Goal: Task Accomplishment & Management: Manage account settings

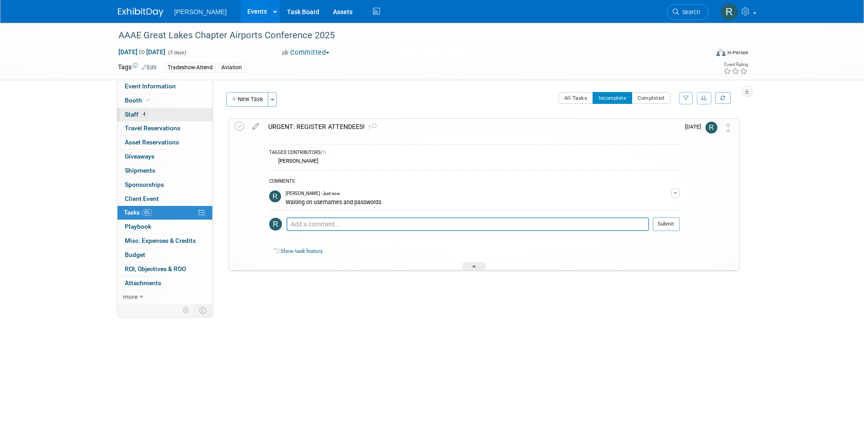
click at [126, 108] on link "4 Staff 4" at bounding box center [165, 115] width 95 height 14
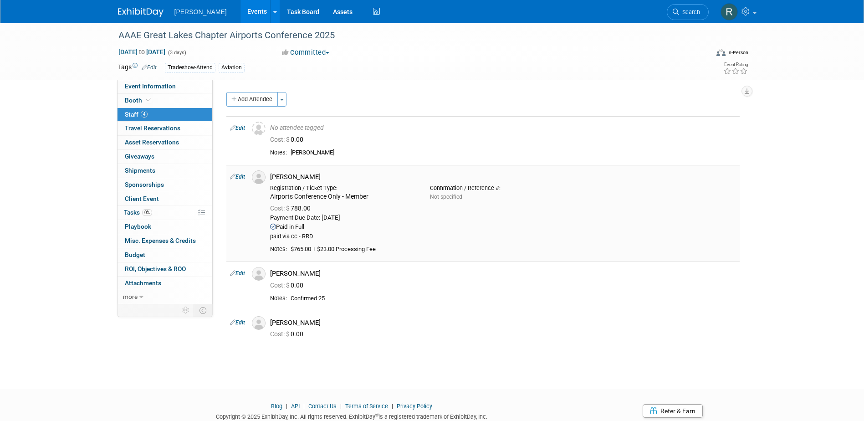
click at [242, 177] on link "Edit" at bounding box center [237, 177] width 15 height 6
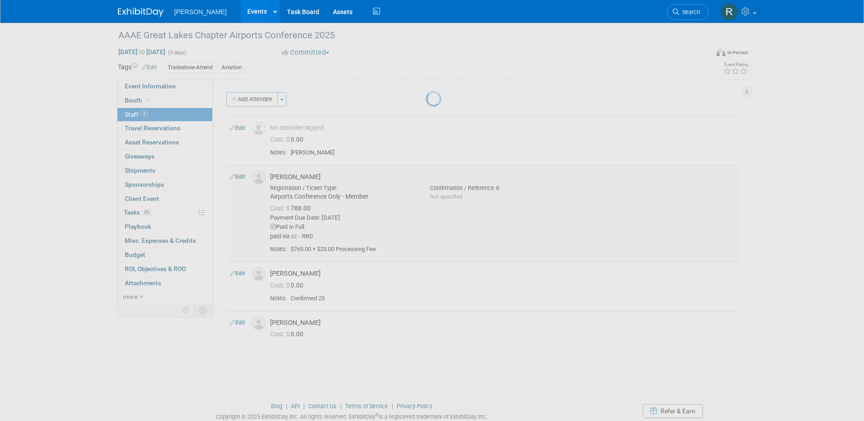
select select "b98b1628-2575-48e6-b16b-aacdd15990e4"
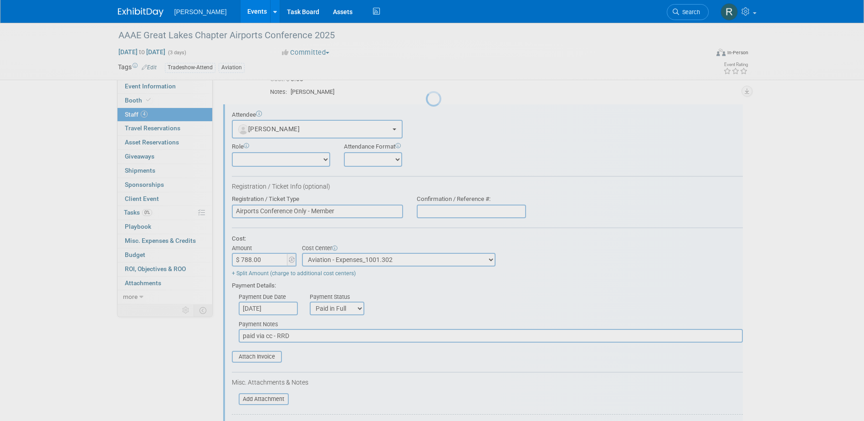
scroll to position [61, 0]
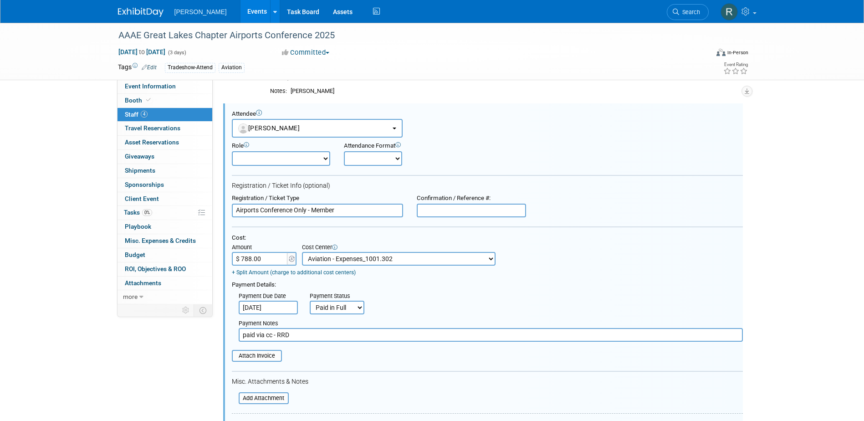
click at [447, 206] on input "text" at bounding box center [471, 211] width 109 height 14
type input "5791"
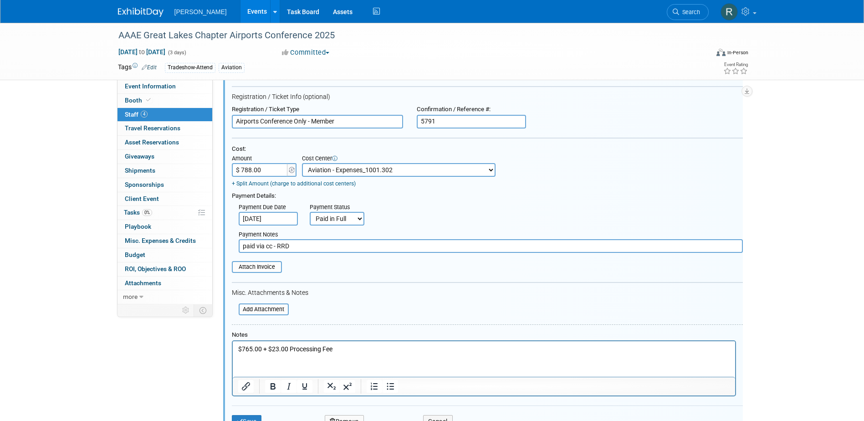
scroll to position [153, 0]
click at [266, 265] on input "file" at bounding box center [227, 265] width 108 height 10
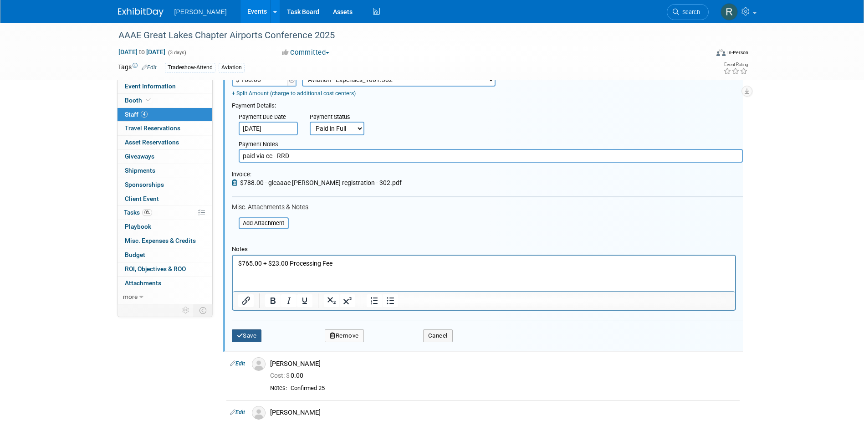
scroll to position [244, 0]
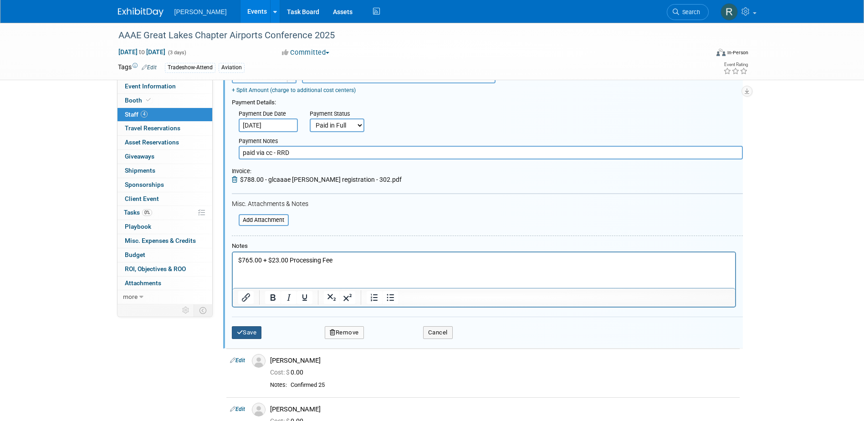
click at [251, 332] on button "Save" at bounding box center [247, 332] width 30 height 13
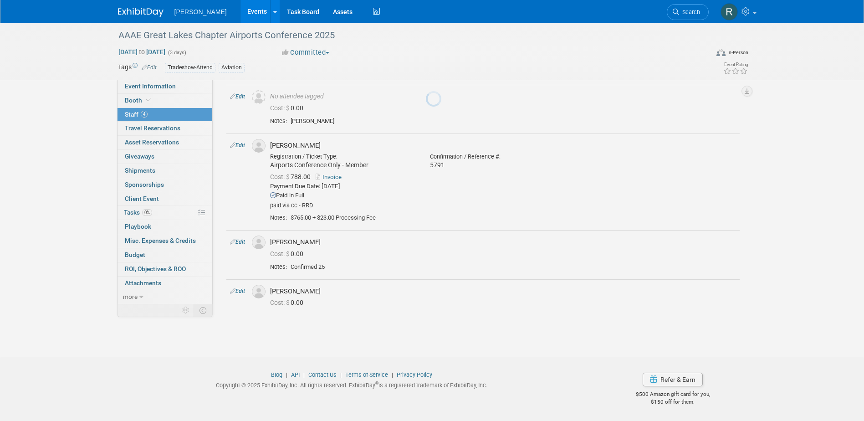
scroll to position [31, 0]
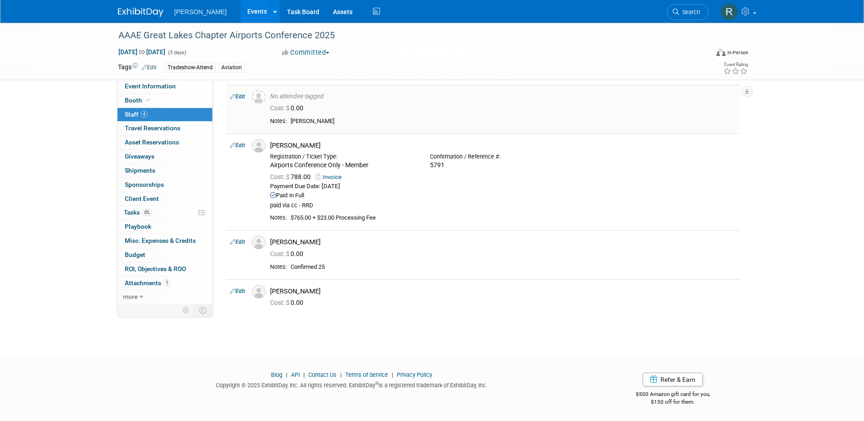
click at [241, 97] on link "Edit" at bounding box center [237, 96] width 15 height 6
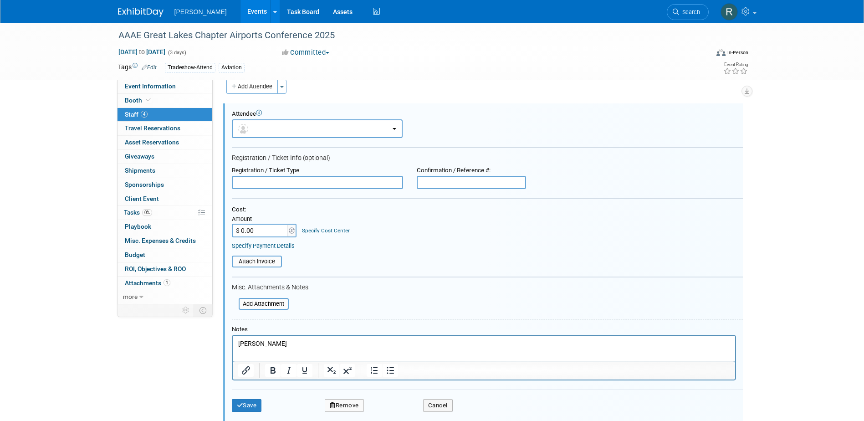
scroll to position [0, 0]
click at [289, 125] on button "button" at bounding box center [317, 128] width 171 height 19
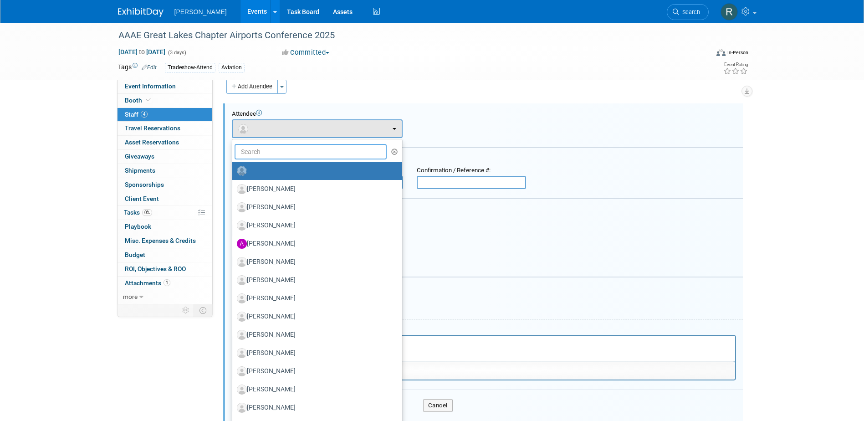
click at [286, 148] on input "text" at bounding box center [311, 151] width 153 height 15
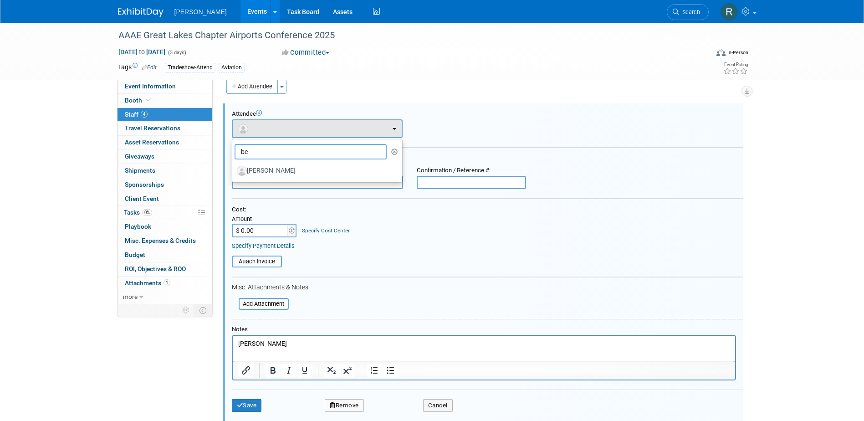
type input "b"
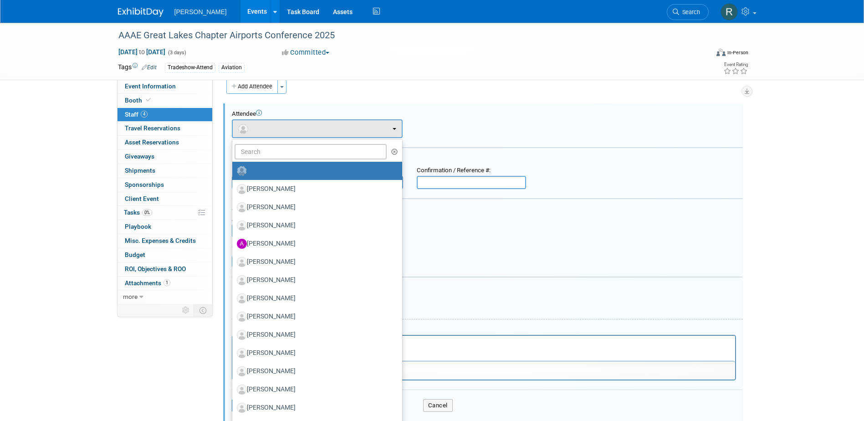
click at [314, 107] on div "Attendee <img src="https://www.exhibitday.com/Images/Unassigned-User-Icon.png" …" at bounding box center [483, 262] width 520 height 318
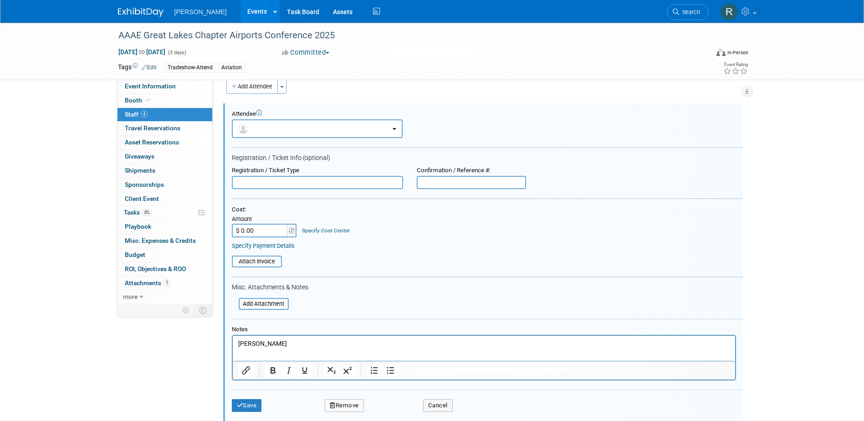
drag, startPoint x: 277, startPoint y: 344, endPoint x: 455, endPoint y: 680, distance: 380.0
click at [232, 344] on html "Bessler, Justin" at bounding box center [483, 342] width 502 height 13
copy p "Bessler, Justin"
click at [257, 127] on button "button" at bounding box center [317, 128] width 171 height 19
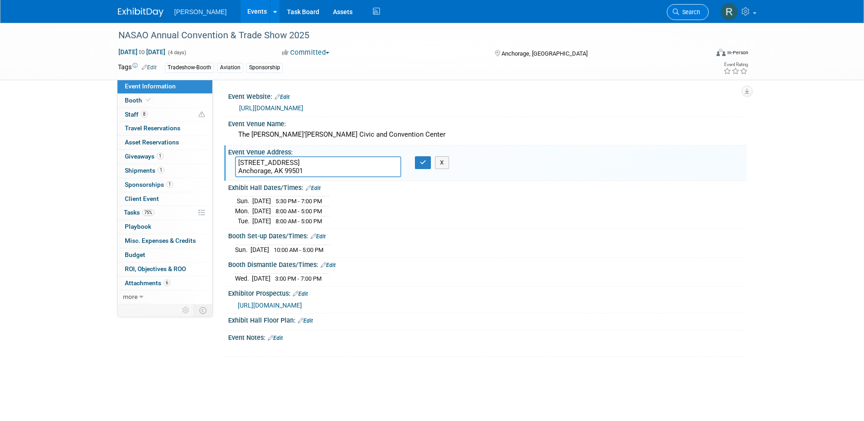
click at [688, 9] on span "Search" at bounding box center [689, 12] width 21 height 7
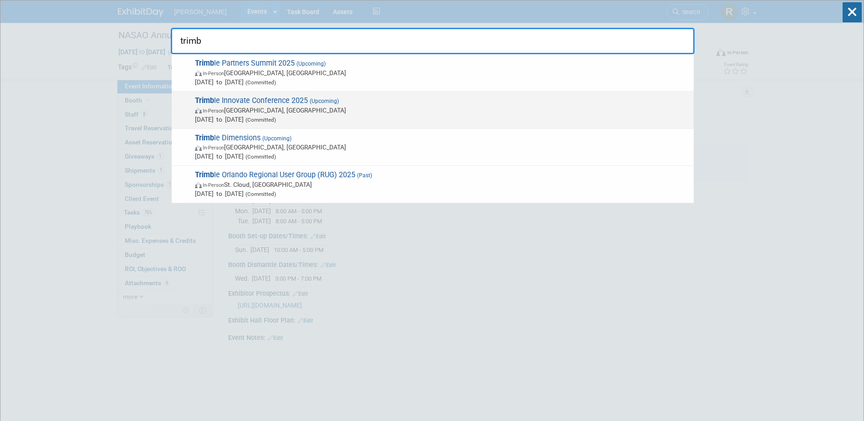
type input "trimb"
click at [273, 102] on span "Trimb le Innovate Conference 2025 (Upcoming) In-Person [GEOGRAPHIC_DATA], [GEOG…" at bounding box center [440, 110] width 497 height 28
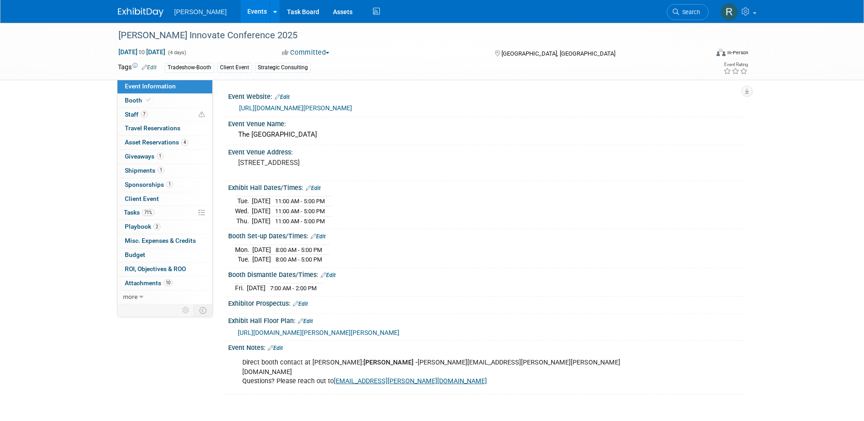
drag, startPoint x: 699, startPoint y: 12, endPoint x: 678, endPoint y: 20, distance: 22.3
click at [699, 12] on span "Search" at bounding box center [689, 12] width 21 height 7
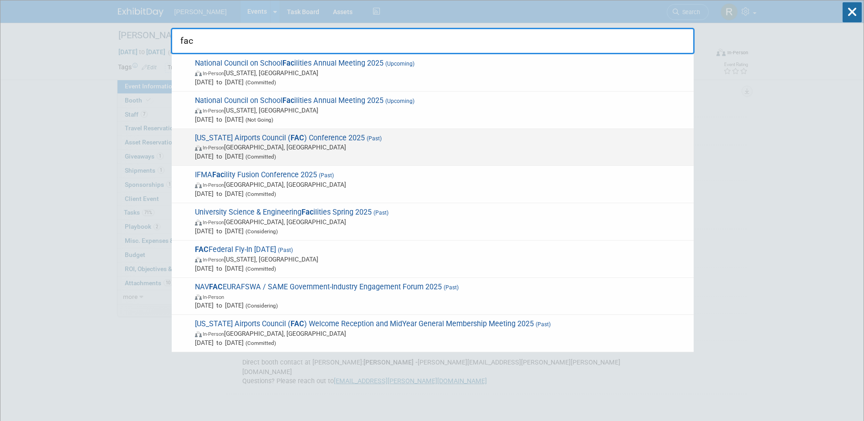
type input "fac"
click at [259, 138] on span "Florida Airports Council ( FAC ) Conference 2025 (Past) In-Person Tampa, FL Aug…" at bounding box center [440, 147] width 497 height 28
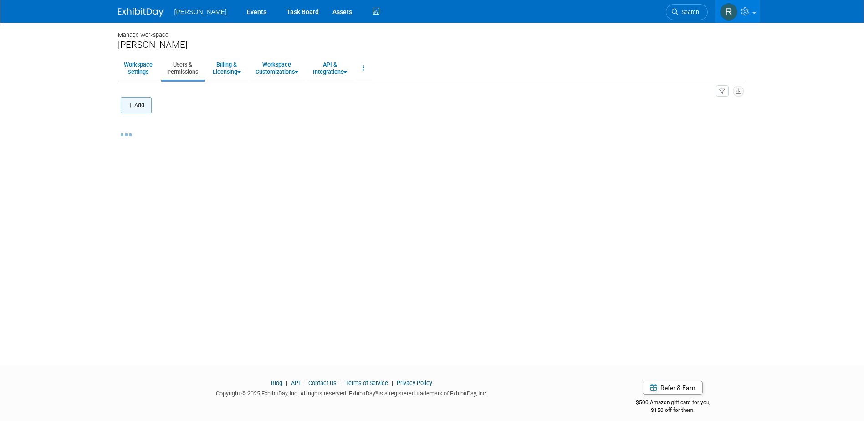
click at [129, 103] on icon "button" at bounding box center [131, 105] width 6 height 6
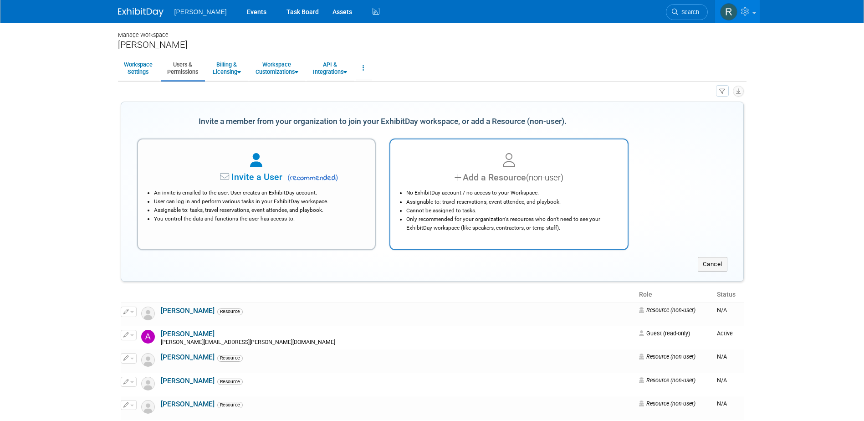
click at [430, 179] on div "Add a Resource (non-user)" at bounding box center [509, 177] width 215 height 13
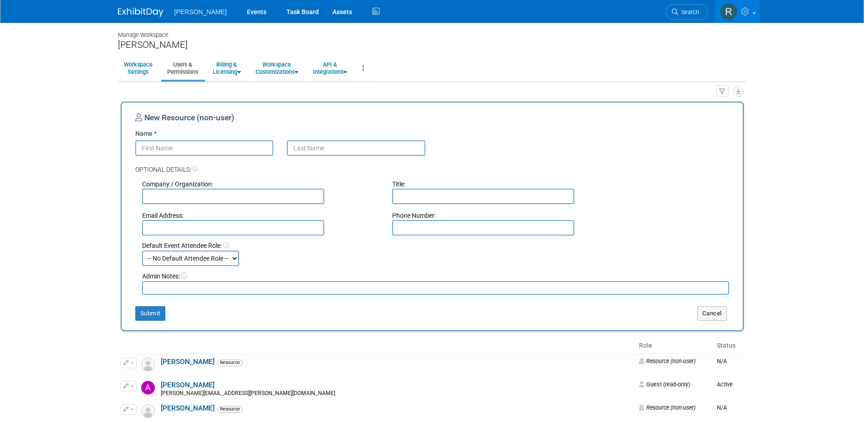
paste input "Bessler, Justin"
drag, startPoint x: 164, startPoint y: 146, endPoint x: 76, endPoint y: 147, distance: 88.8
click at [78, 146] on body "Woolpert Events Task Board Assets" at bounding box center [432, 210] width 864 height 421
type input "Justin"
click at [334, 153] on input "text" at bounding box center [356, 147] width 138 height 15
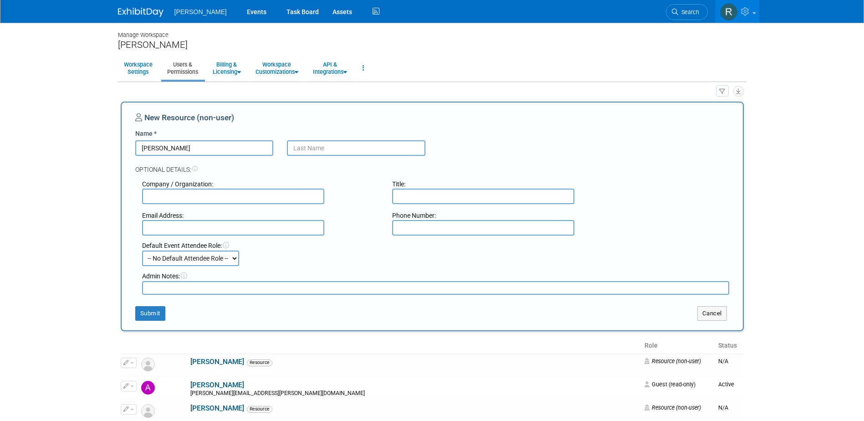
paste input "Bessler,"
type input "Bessler"
click at [149, 317] on button "Submit" at bounding box center [150, 313] width 30 height 15
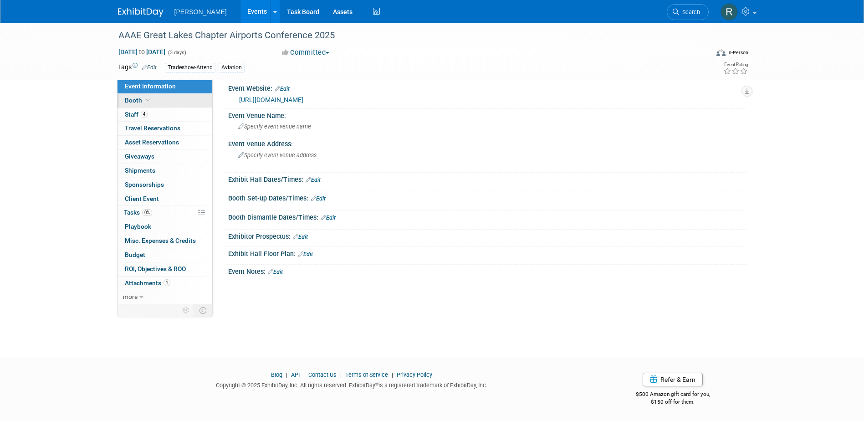
click at [159, 102] on link "Booth" at bounding box center [165, 101] width 95 height 14
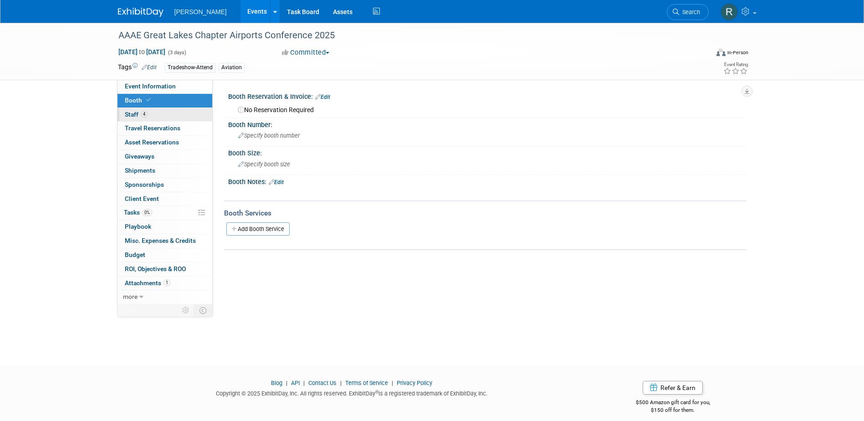
click at [157, 116] on link "4 Staff 4" at bounding box center [165, 115] width 95 height 14
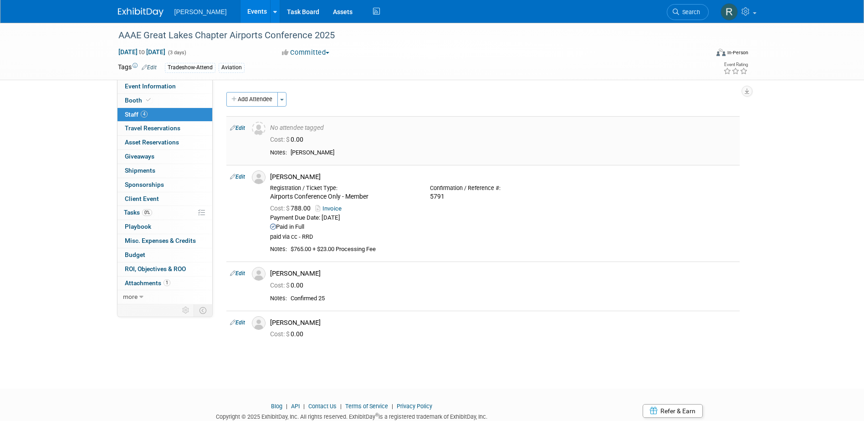
click at [237, 125] on link "Edit" at bounding box center [237, 128] width 15 height 6
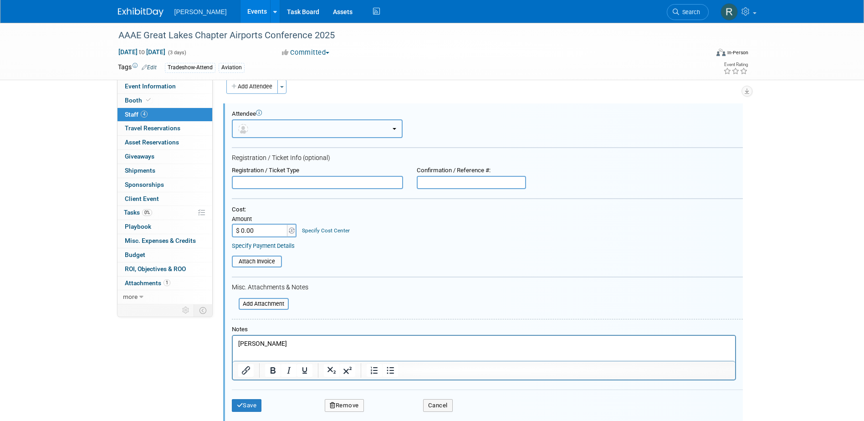
click at [258, 128] on button "button" at bounding box center [317, 128] width 171 height 19
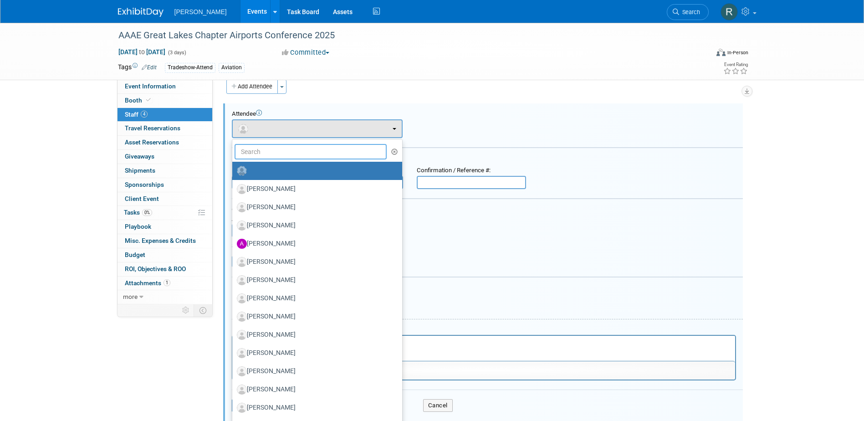
click at [258, 147] on input "text" at bounding box center [311, 151] width 153 height 15
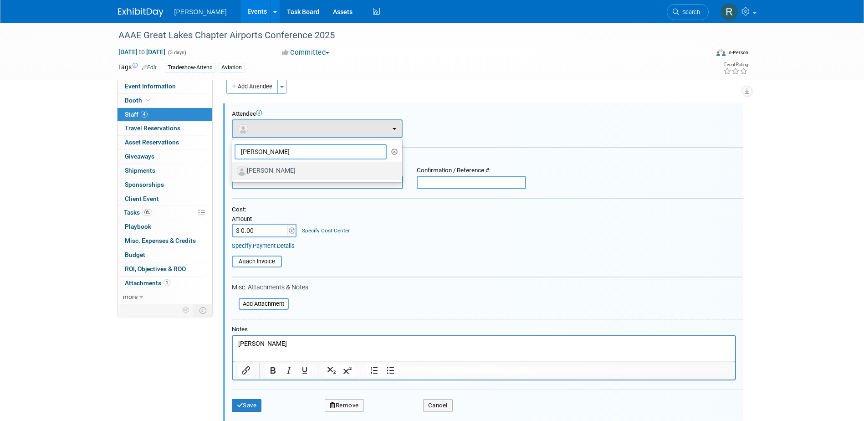
type input "Justin Bes"
click at [265, 171] on label "[PERSON_NAME]" at bounding box center [315, 171] width 156 height 15
click at [234, 171] on input "[PERSON_NAME]" at bounding box center [231, 170] width 6 height 6
select select "719c0240-189c-4b79-b852-c1a99af4336b"
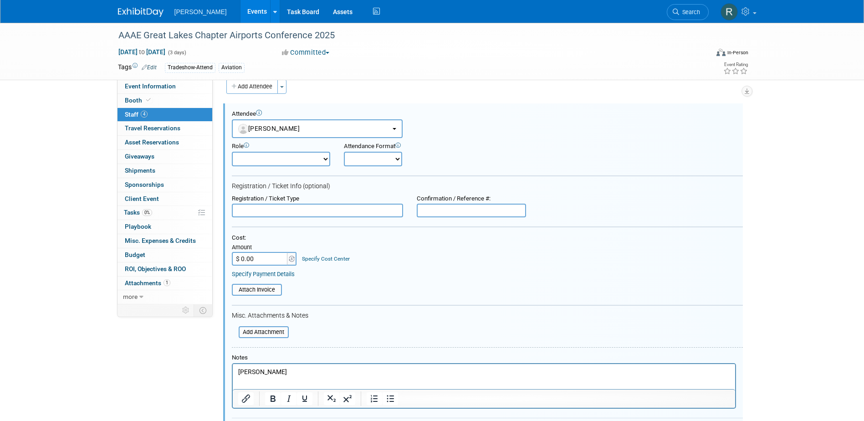
drag, startPoint x: 285, startPoint y: 376, endPoint x: 219, endPoint y: 372, distance: 65.7
click at [232, 372] on html "Bessler, Justin" at bounding box center [483, 370] width 502 height 13
drag, startPoint x: 281, startPoint y: 372, endPoint x: 166, endPoint y: 357, distance: 116.2
click at [232, 364] on html "Bessler, Justin" at bounding box center [483, 370] width 502 height 13
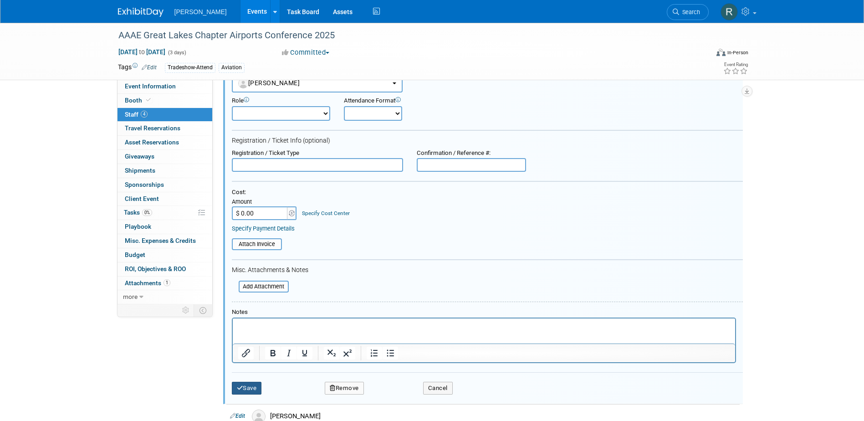
click at [249, 391] on button "Save" at bounding box center [247, 388] width 30 height 13
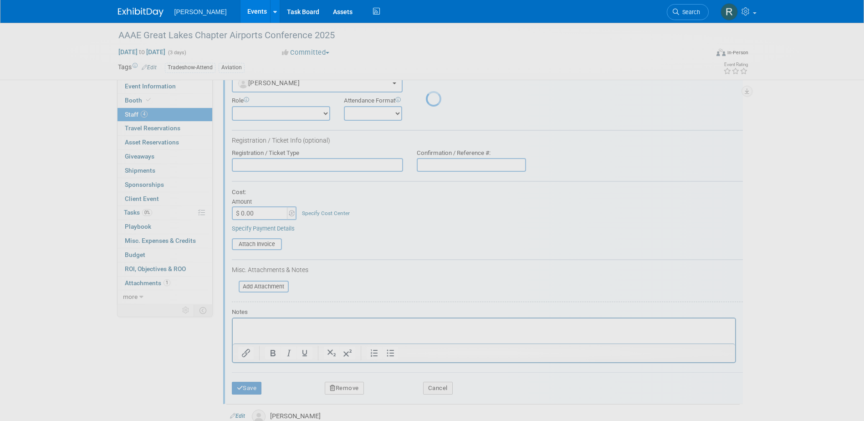
scroll to position [17, 0]
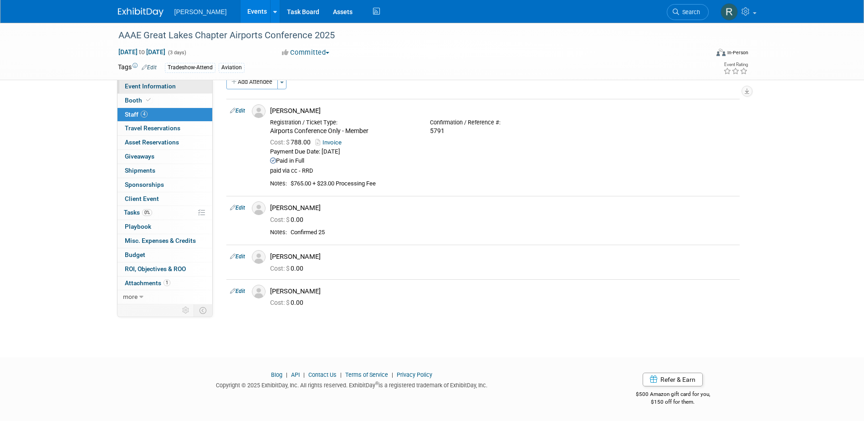
click at [169, 88] on span "Event Information" at bounding box center [150, 85] width 51 height 7
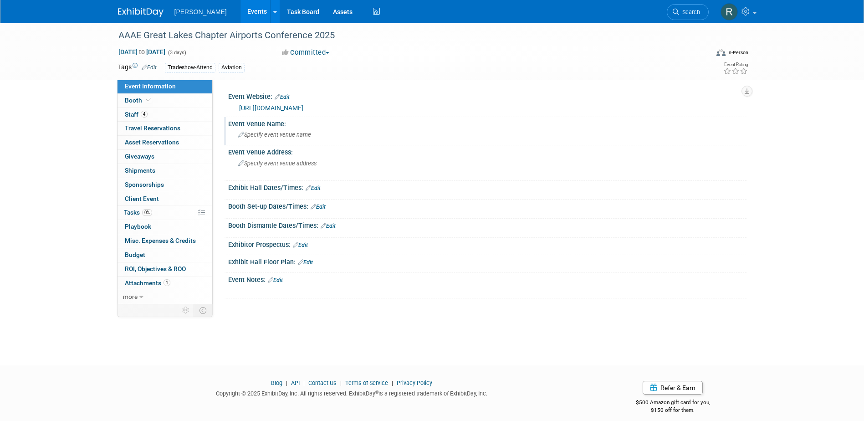
click at [304, 130] on div "Specify event venue name" at bounding box center [487, 135] width 505 height 14
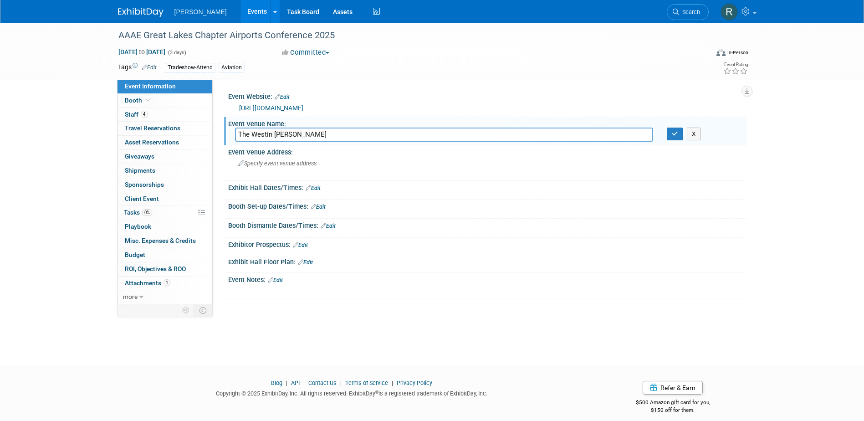
type input "The Westin O'Hare"
click at [667, 128] on button "button" at bounding box center [675, 134] width 16 height 13
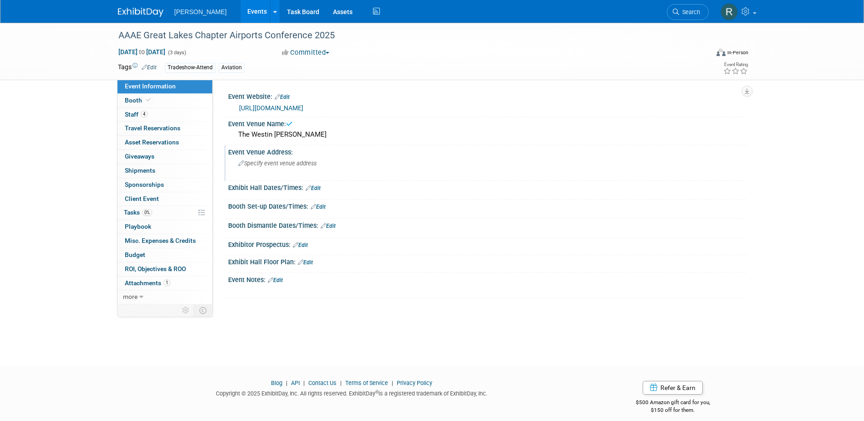
click at [301, 162] on span "Specify event venue address" at bounding box center [277, 163] width 78 height 7
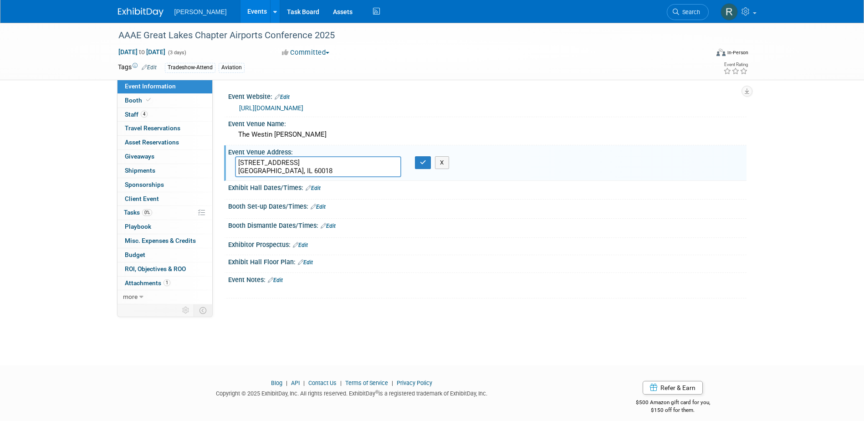
type textarea "6100 N. River Rd. Rosemont, IL 60018"
click at [415, 156] on button "button" at bounding box center [423, 162] width 16 height 13
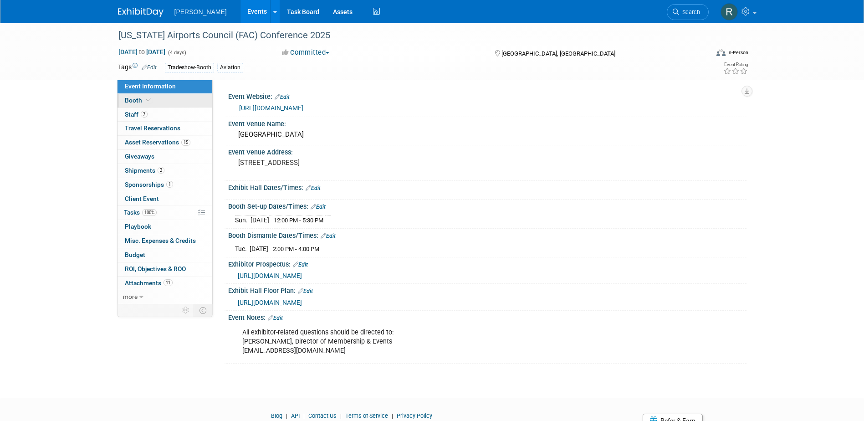
click at [139, 100] on span "Booth" at bounding box center [139, 100] width 28 height 7
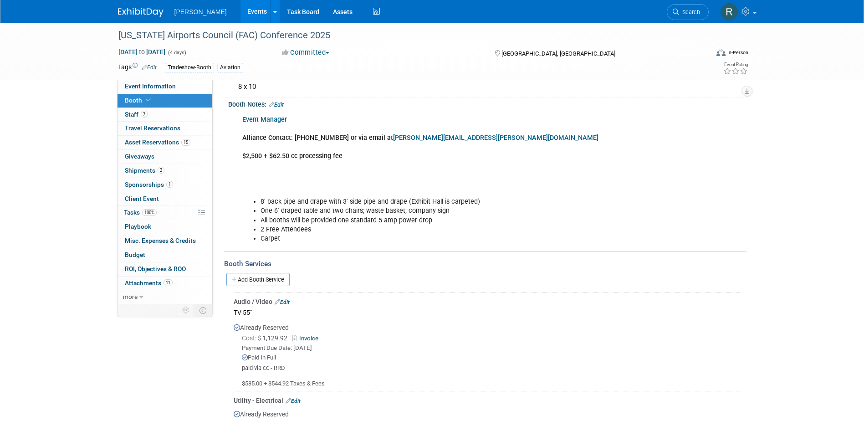
scroll to position [91, 0]
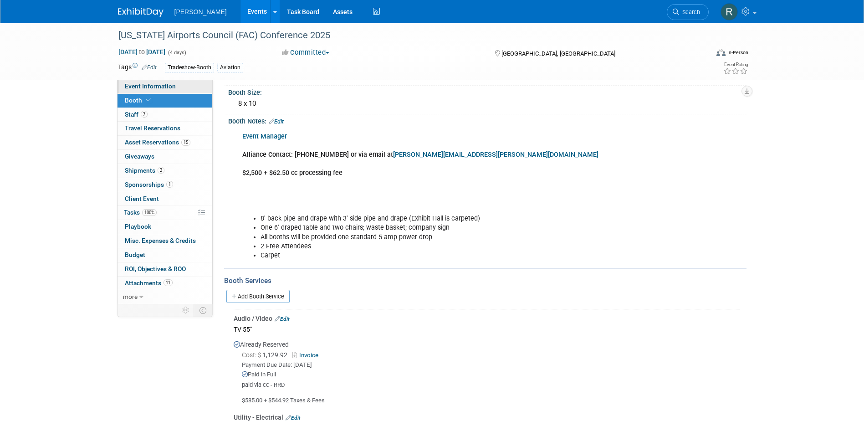
click at [168, 82] on link "Event Information" at bounding box center [165, 87] width 95 height 14
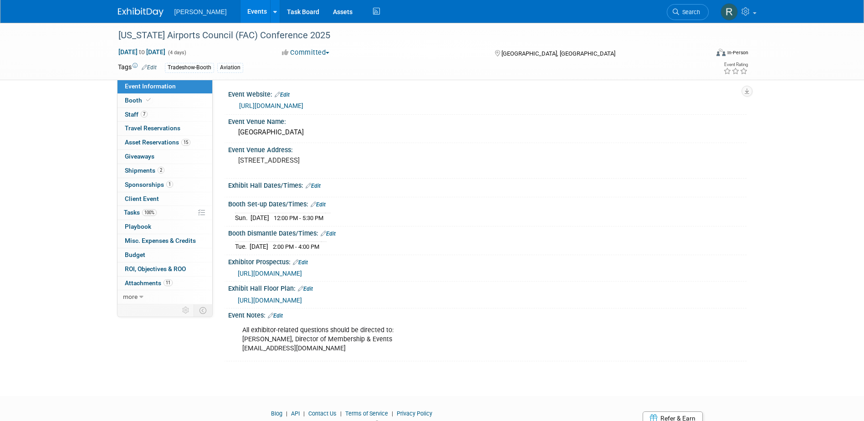
scroll to position [41, 0]
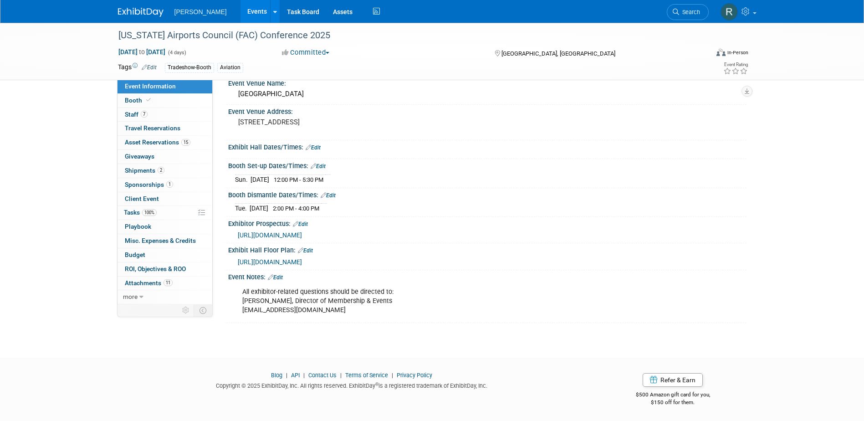
click at [282, 275] on link "Edit" at bounding box center [275, 277] width 15 height 6
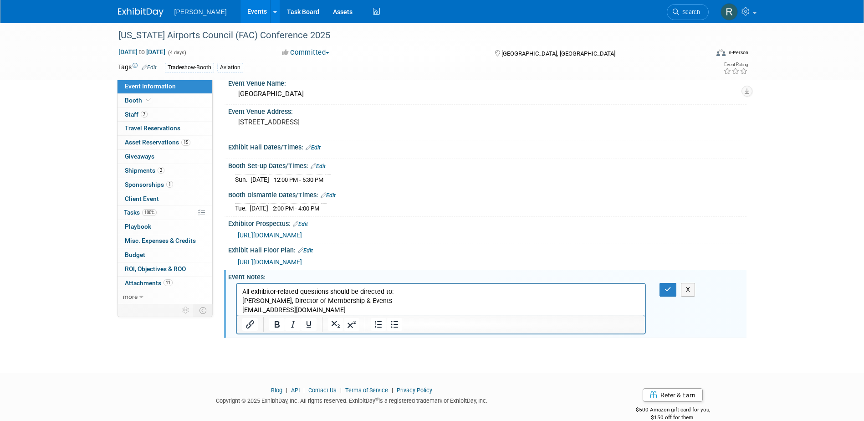
scroll to position [0, 0]
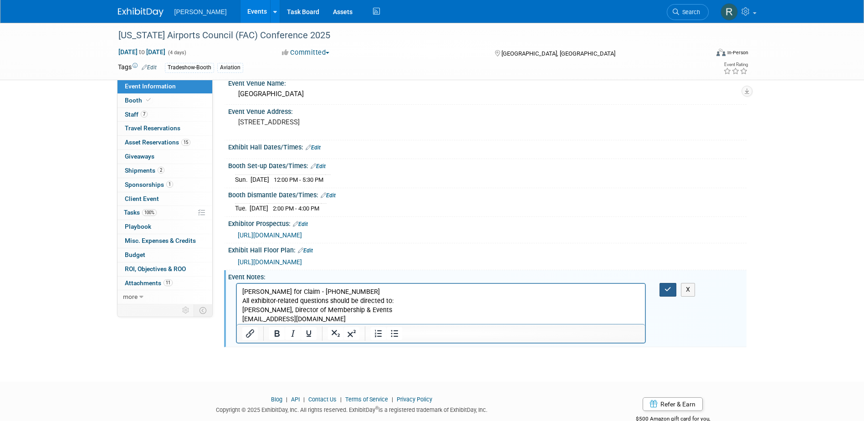
click at [665, 287] on icon "button" at bounding box center [668, 289] width 7 height 6
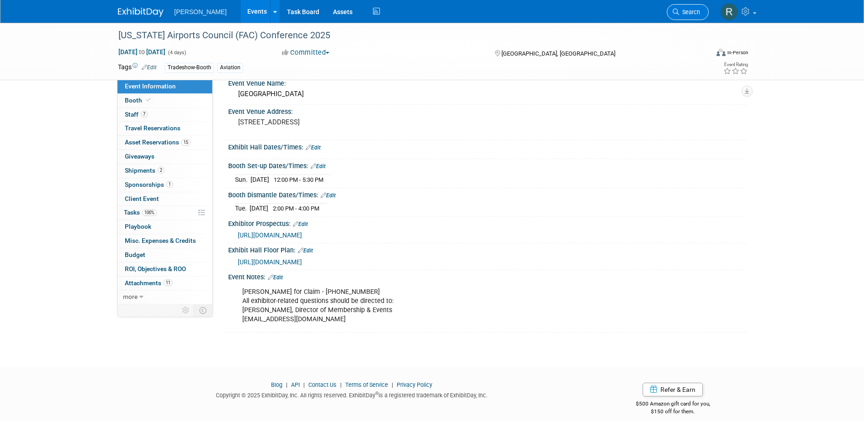
click at [683, 14] on span "Search" at bounding box center [689, 12] width 21 height 7
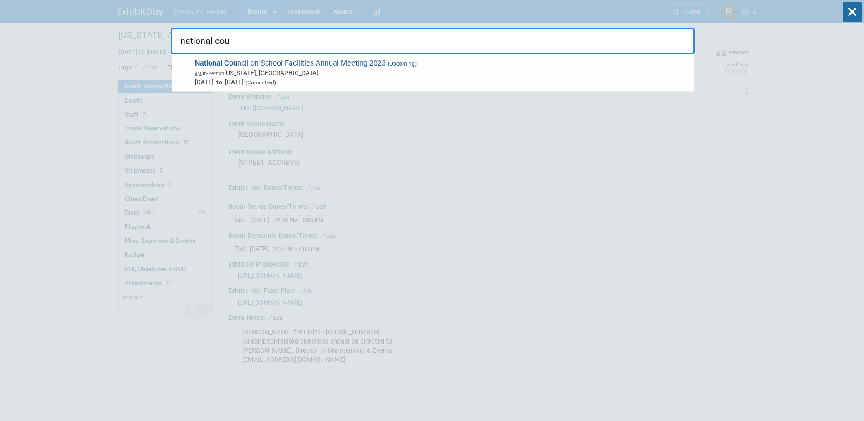
type input "national coun"
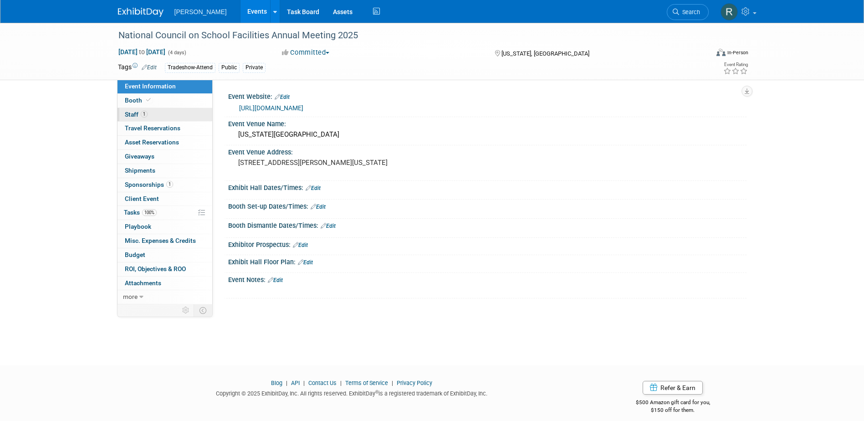
click at [186, 117] on link "1 Staff 1" at bounding box center [165, 115] width 95 height 14
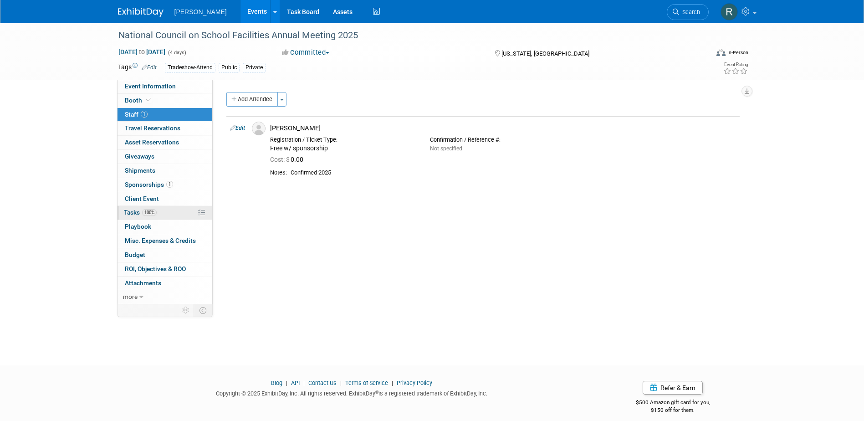
click at [139, 208] on link "100% Tasks 100%" at bounding box center [165, 213] width 95 height 14
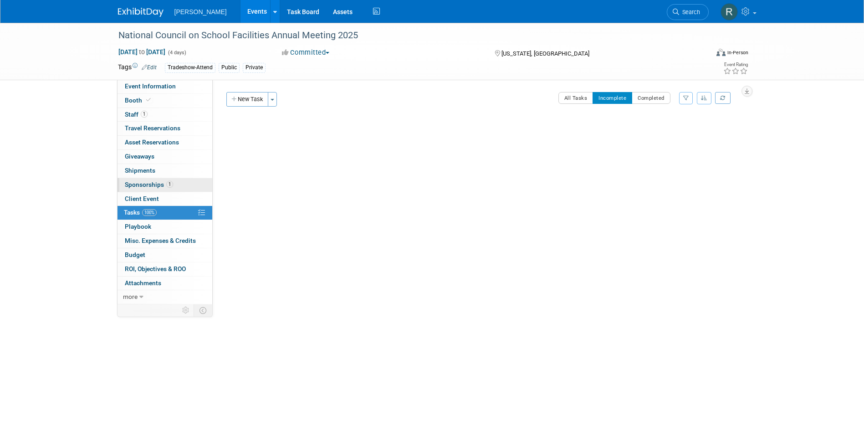
click at [151, 188] on span "Sponsorships 1" at bounding box center [149, 184] width 48 height 7
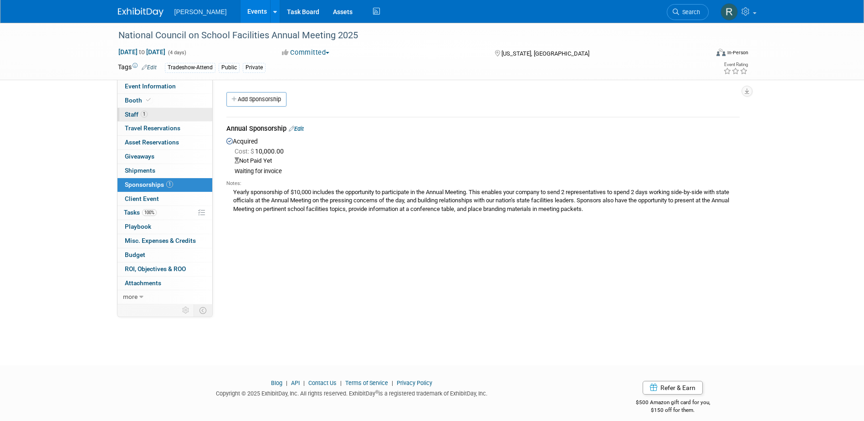
click at [136, 113] on span "Staff 1" at bounding box center [136, 114] width 23 height 7
